Goal: Find specific page/section: Find specific page/section

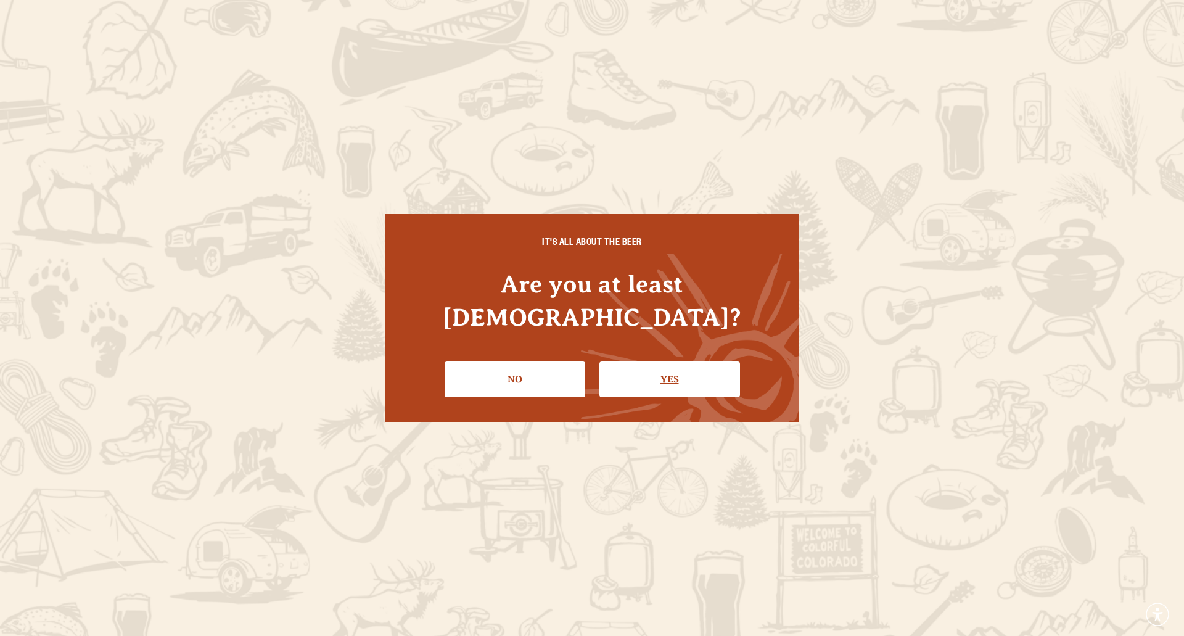
click at [681, 361] on link "Yes" at bounding box center [669, 379] width 141 height 36
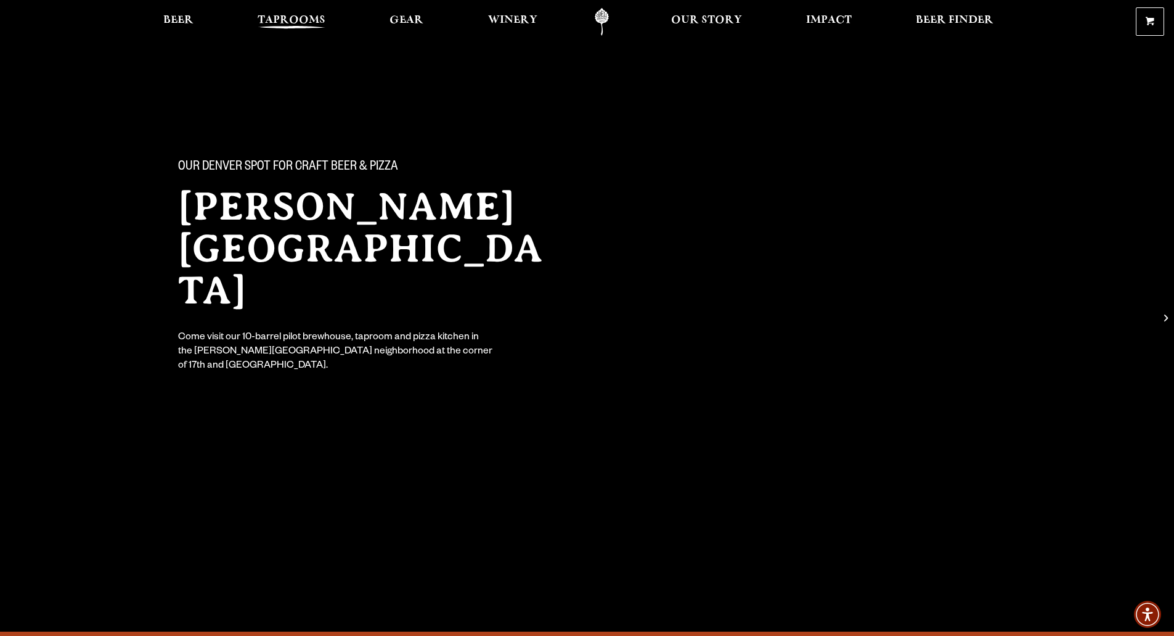
click at [269, 22] on span "Taprooms" at bounding box center [292, 20] width 68 height 10
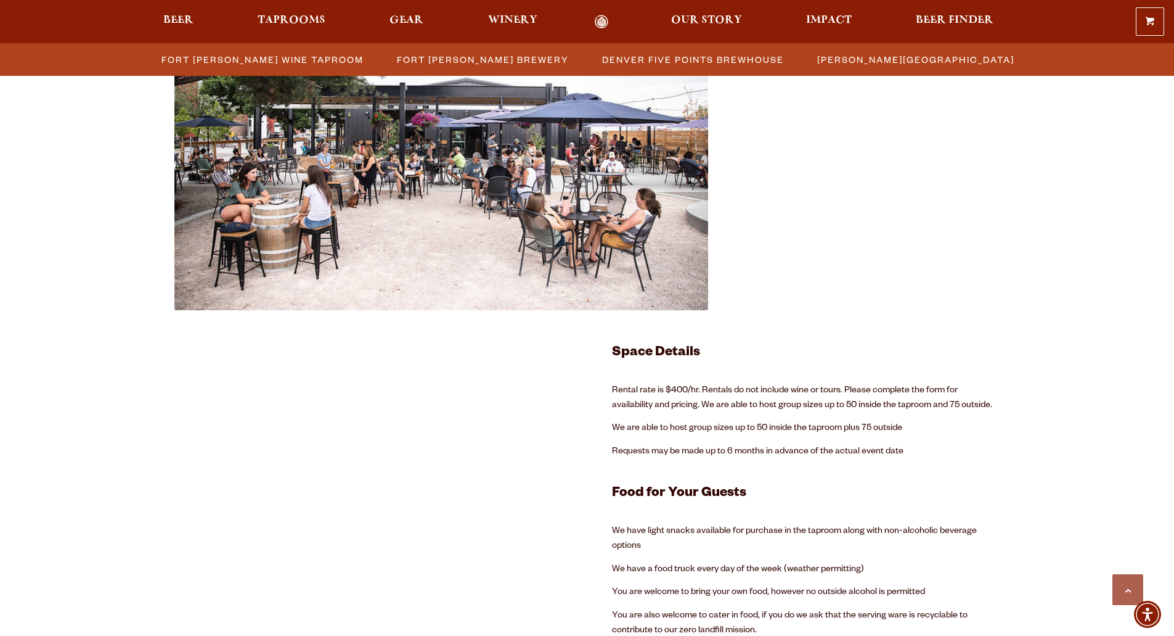
scroll to position [2211, 0]
